Goal: Complete application form: Complete application form

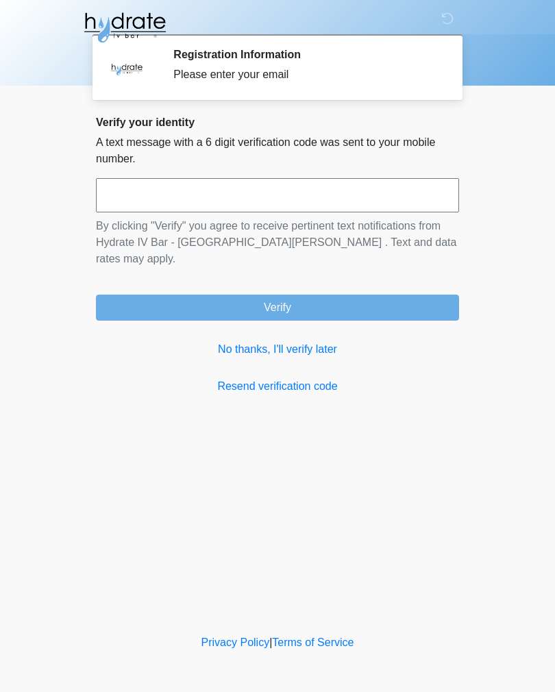
click at [407, 193] on input "text" at bounding box center [277, 195] width 363 height 34
type input "******"
click at [400, 295] on button "Verify" at bounding box center [277, 308] width 363 height 26
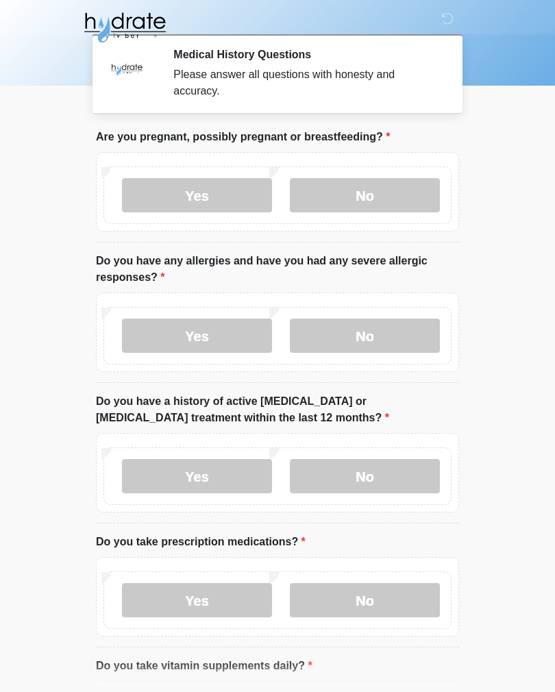
click at [375, 210] on label "No" at bounding box center [365, 195] width 150 height 34
click at [402, 332] on label "No" at bounding box center [365, 336] width 150 height 34
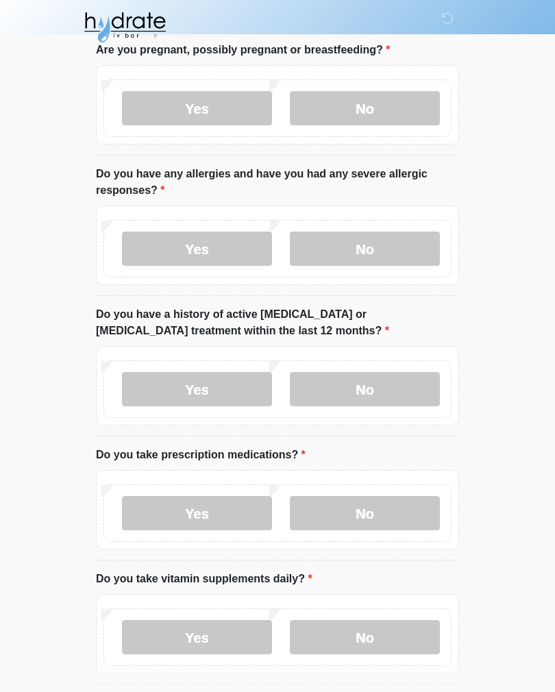
click at [401, 382] on label "No" at bounding box center [365, 390] width 150 height 34
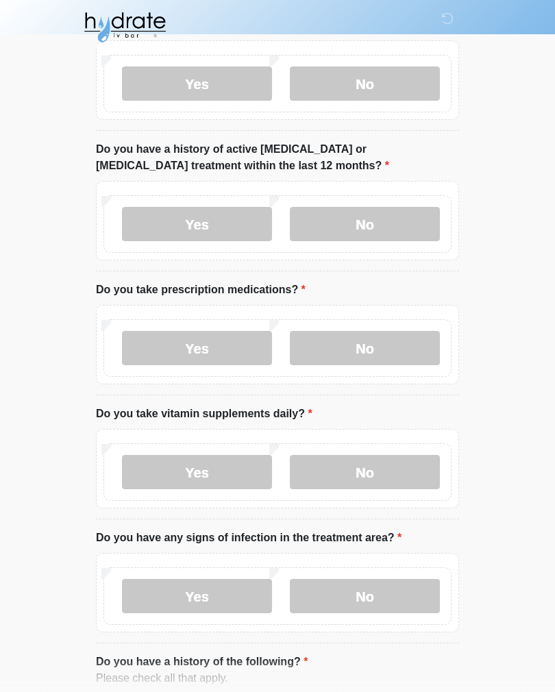
scroll to position [253, 0]
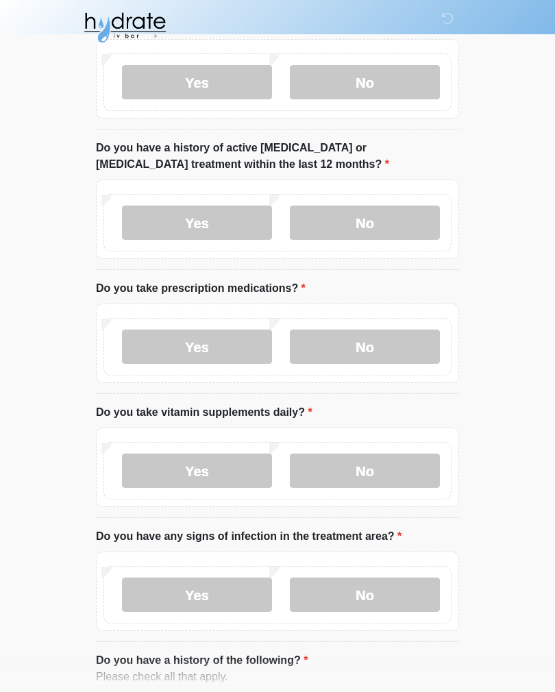
click at [235, 348] on label "Yes" at bounding box center [197, 346] width 150 height 34
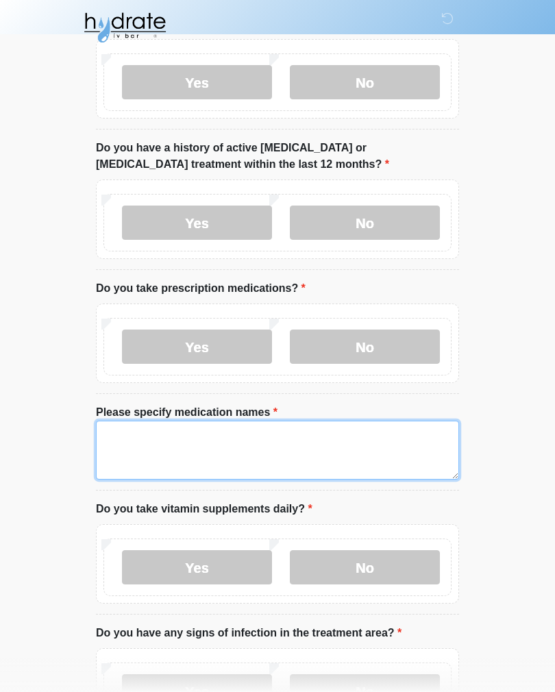
click at [375, 436] on textarea "Please specify medication names" at bounding box center [277, 450] width 363 height 59
type textarea "***"
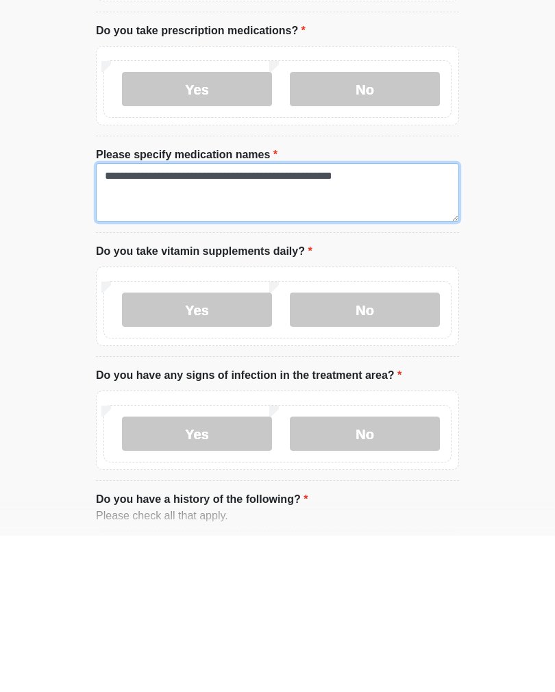
type textarea "**********"
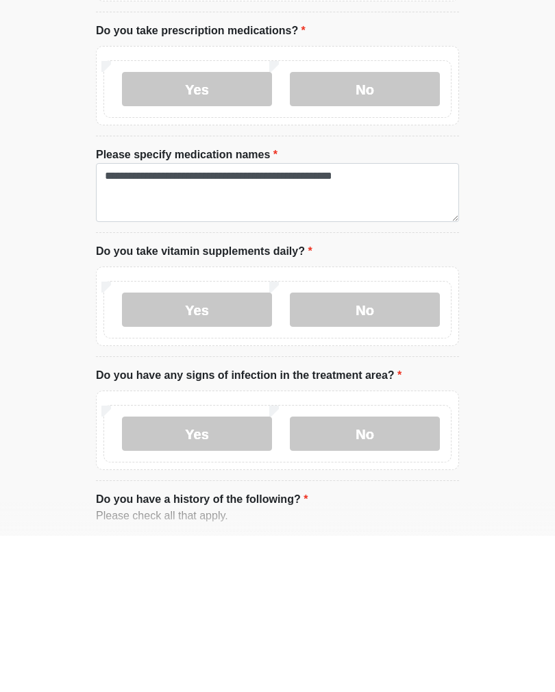
click at [396, 449] on label "No" at bounding box center [365, 466] width 150 height 34
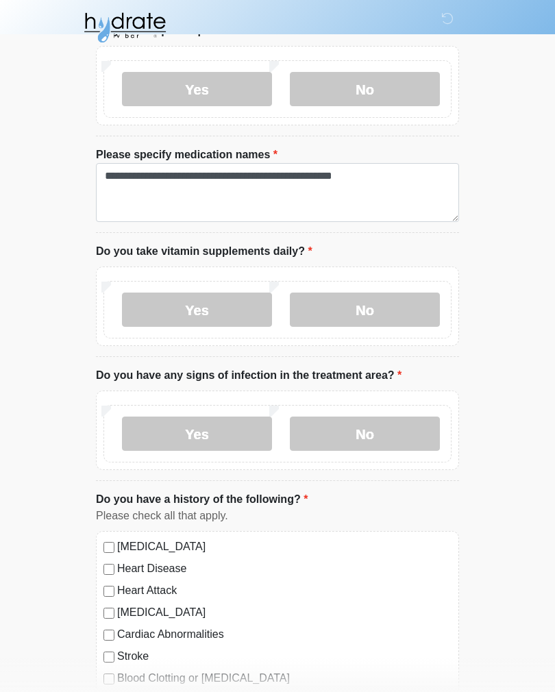
click at [378, 439] on label "No" at bounding box center [365, 433] width 150 height 34
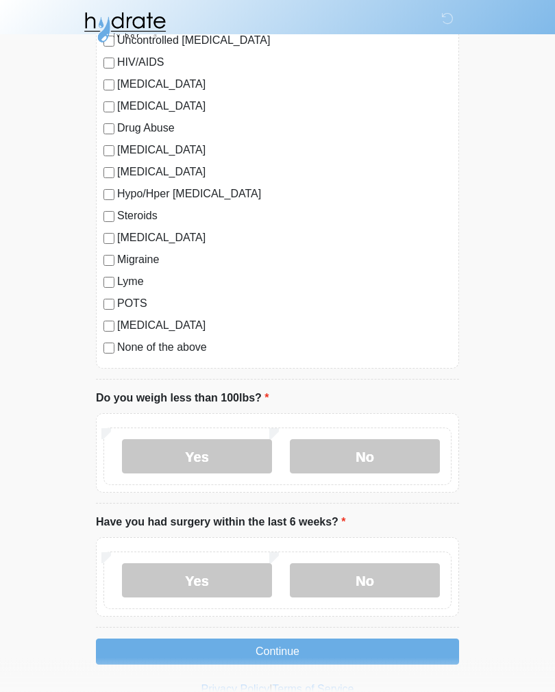
scroll to position [1412, 0]
click at [396, 447] on label "No" at bounding box center [365, 456] width 150 height 34
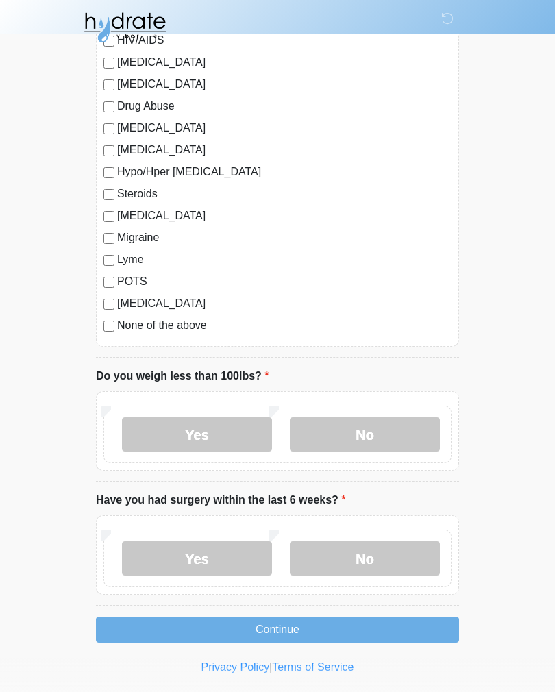
click at [371, 553] on label "No" at bounding box center [365, 558] width 150 height 34
click at [385, 623] on button "Continue" at bounding box center [277, 629] width 363 height 26
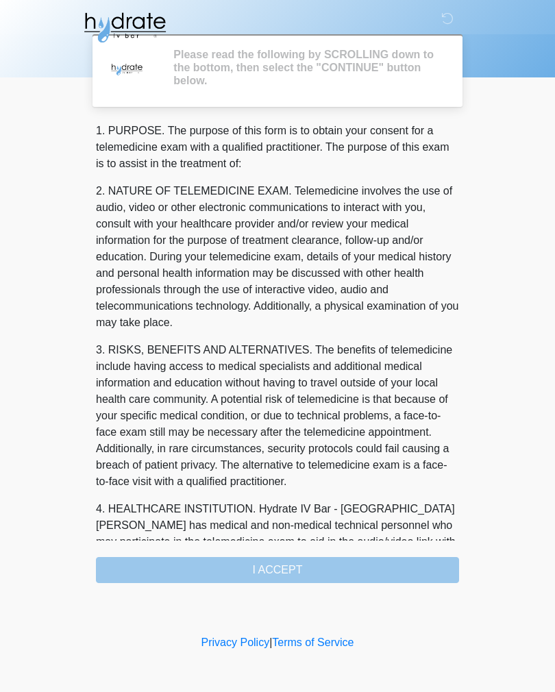
scroll to position [0, 0]
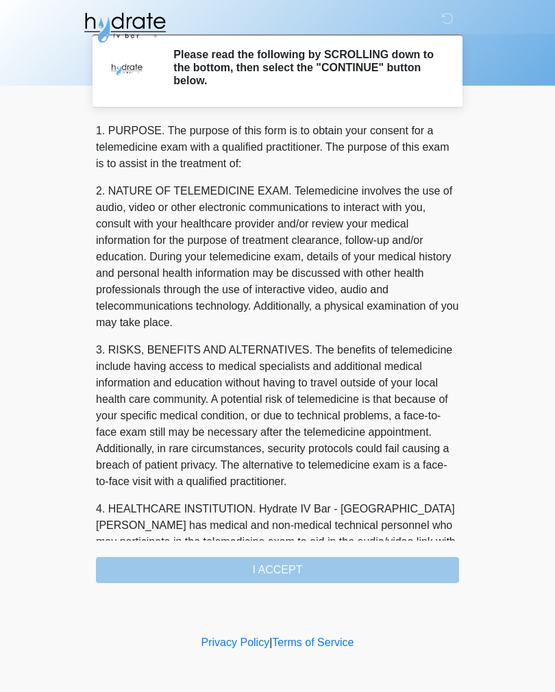
click at [377, 572] on div "1. PURPOSE. The purpose of this form is to obtain your consent for a telemedici…" at bounding box center [277, 353] width 363 height 460
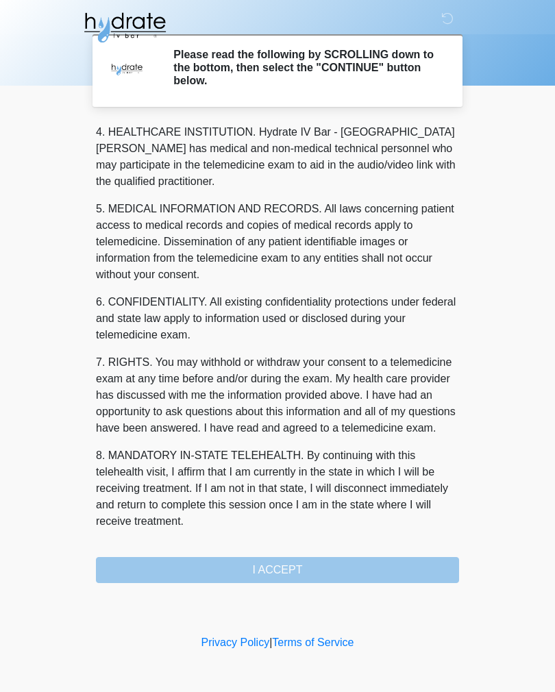
click at [295, 568] on button "I ACCEPT" at bounding box center [277, 570] width 363 height 26
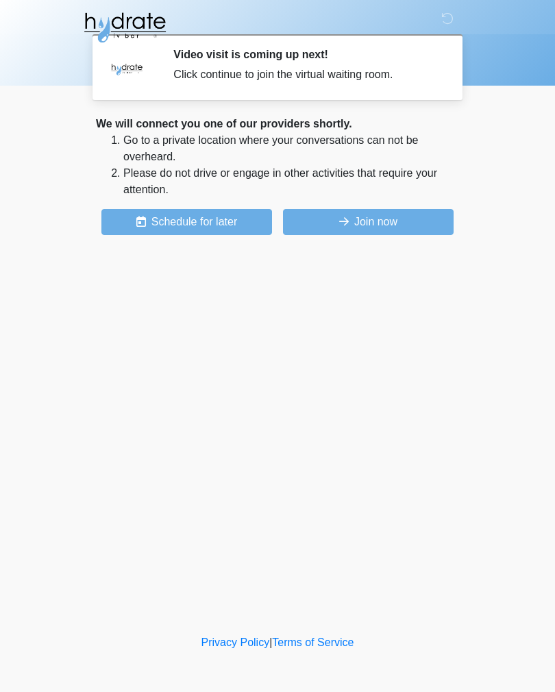
click at [370, 224] on button "Join now" at bounding box center [368, 222] width 171 height 26
